Goal: Find specific page/section

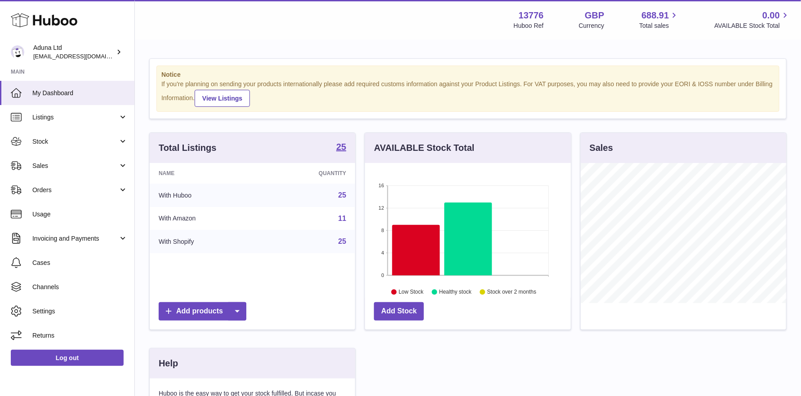
scroll to position [140, 206]
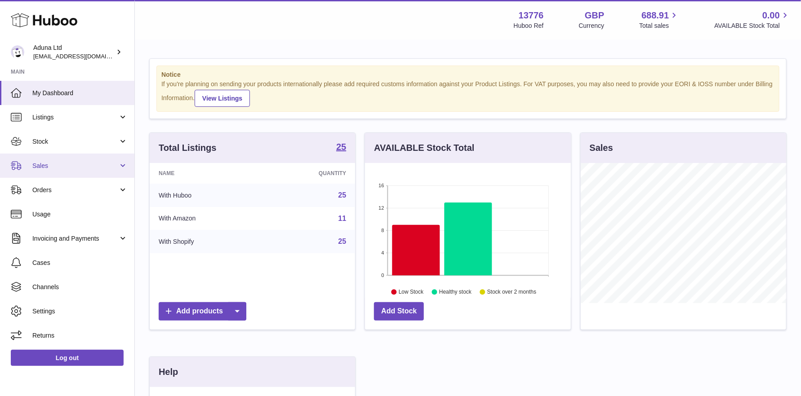
click at [44, 163] on span "Sales" at bounding box center [75, 166] width 86 height 9
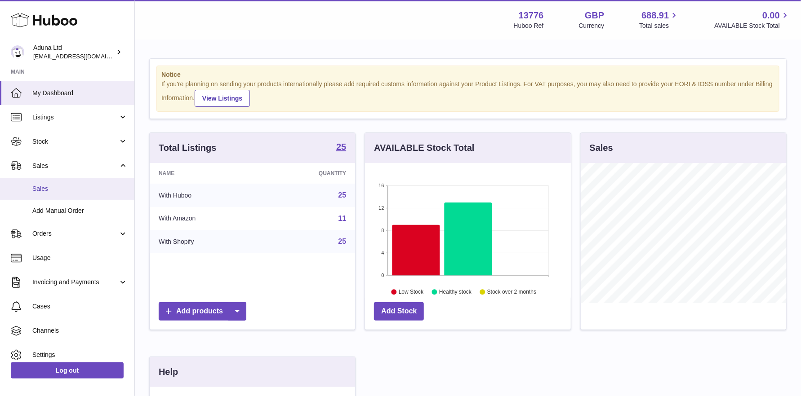
click at [52, 189] on span "Sales" at bounding box center [79, 189] width 95 height 9
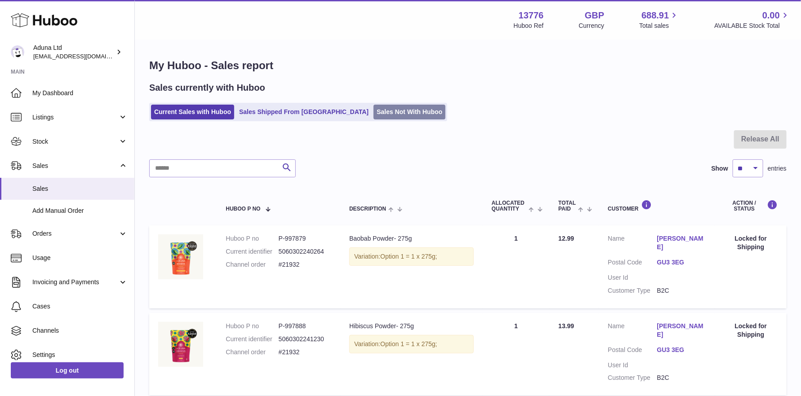
click at [373, 111] on link "Sales Not With Huboo" at bounding box center [409, 112] width 72 height 15
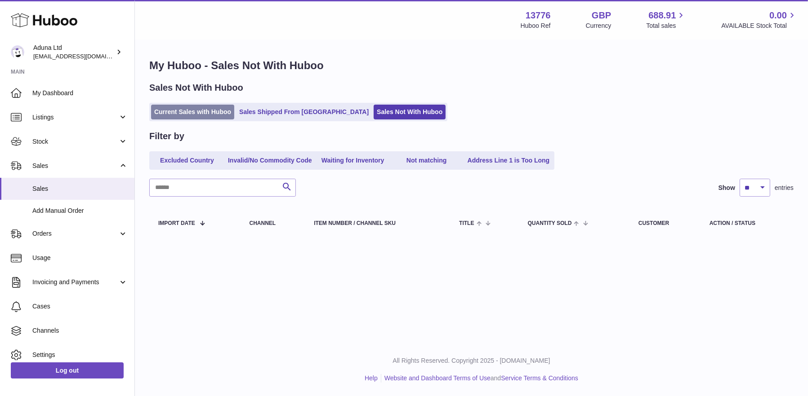
click at [180, 116] on link "Current Sales with Huboo" at bounding box center [192, 112] width 83 height 15
